Goal: Find specific page/section: Find specific page/section

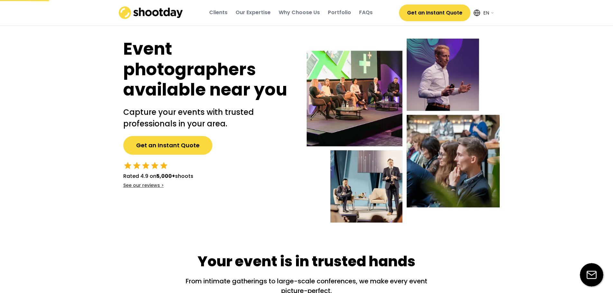
select select ""en""
